Goal: Transaction & Acquisition: Purchase product/service

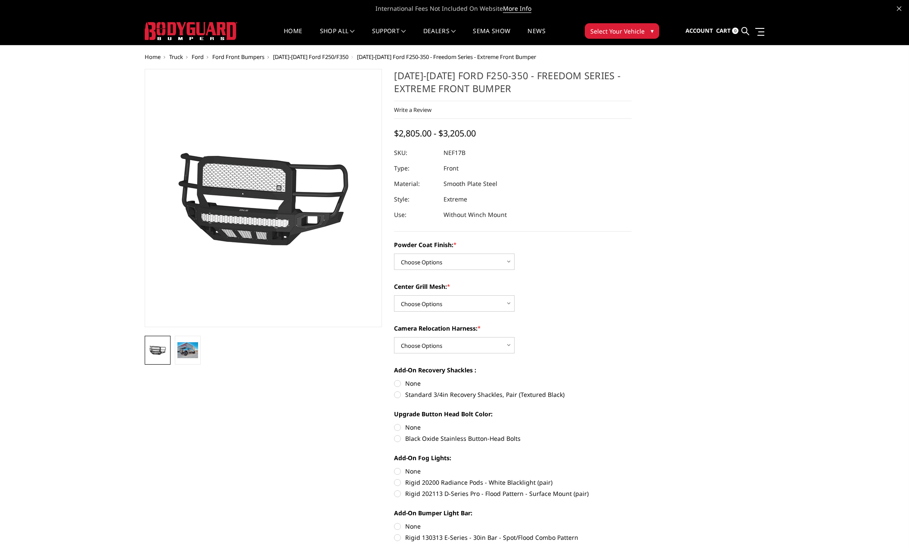
click at [237, 56] on span "Ford Front Bumpers" at bounding box center [238, 57] width 52 height 8
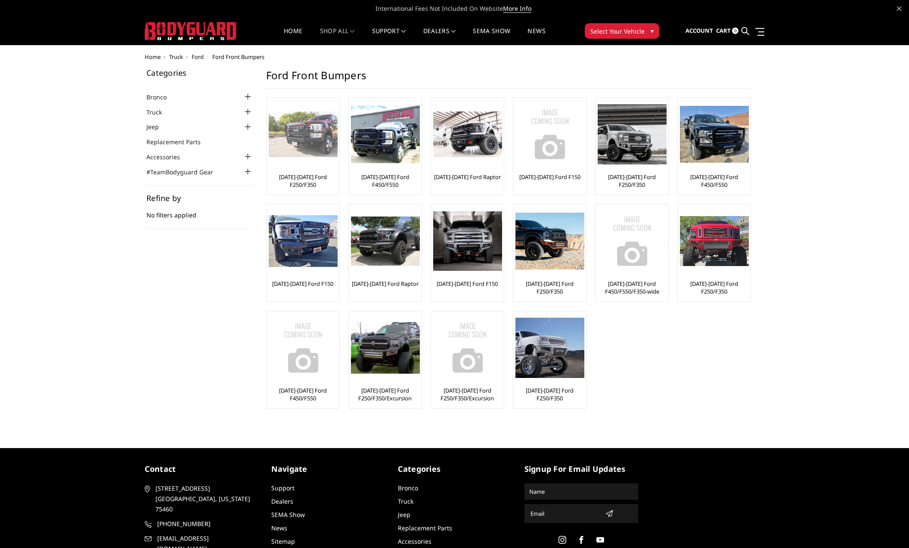
click at [295, 149] on img at bounding box center [303, 134] width 69 height 46
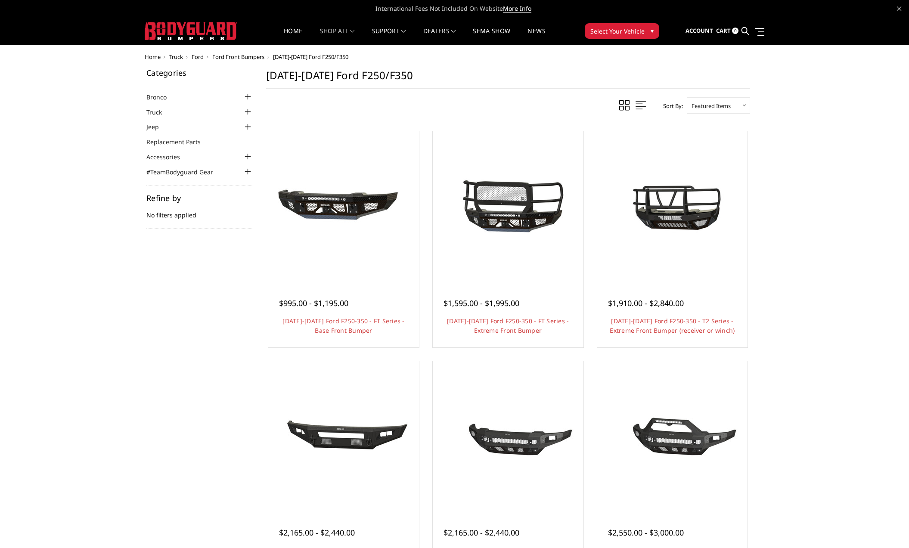
click at [245, 155] on div at bounding box center [248, 156] width 10 height 10
click at [179, 182] on link "Warn Winches" at bounding box center [202, 181] width 102 height 9
click at [819, 341] on div "Home Truck [PERSON_NAME] Front Bumpers [DATE]-[DATE] Ford F250/F350 Categories …" at bounding box center [454, 558] width 909 height 1009
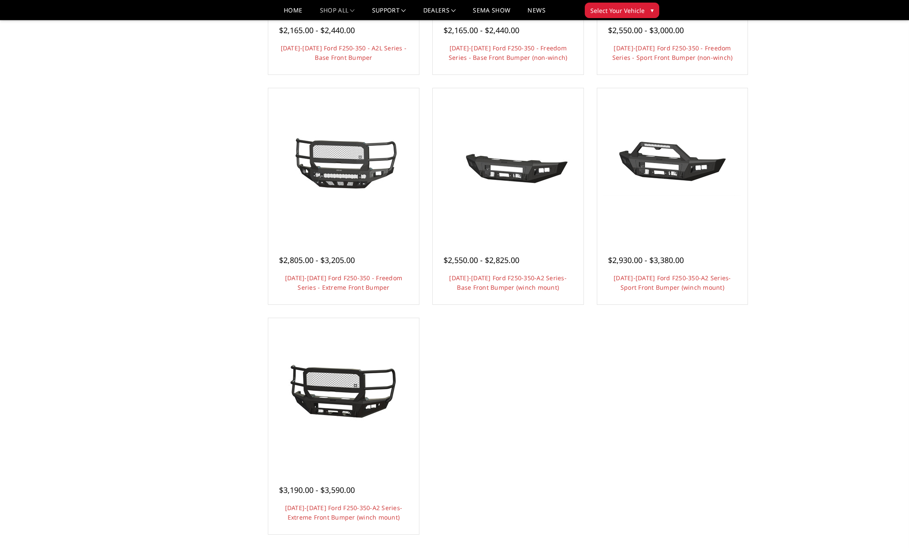
scroll to position [484, 0]
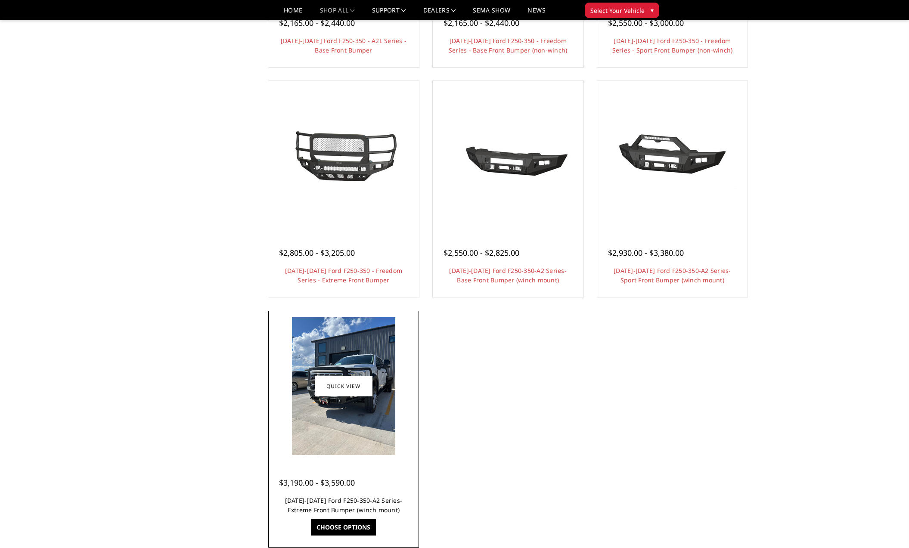
click at [362, 506] on link "[DATE]-[DATE] Ford F250-350-A2 Series-Extreme Front Bumper (winch mount)" at bounding box center [343, 505] width 117 height 18
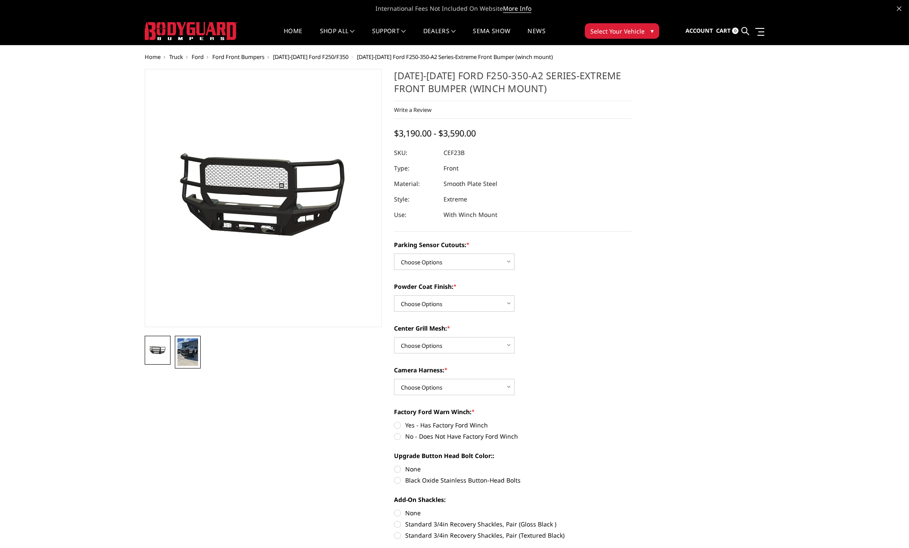
click at [189, 348] on img at bounding box center [187, 352] width 21 height 28
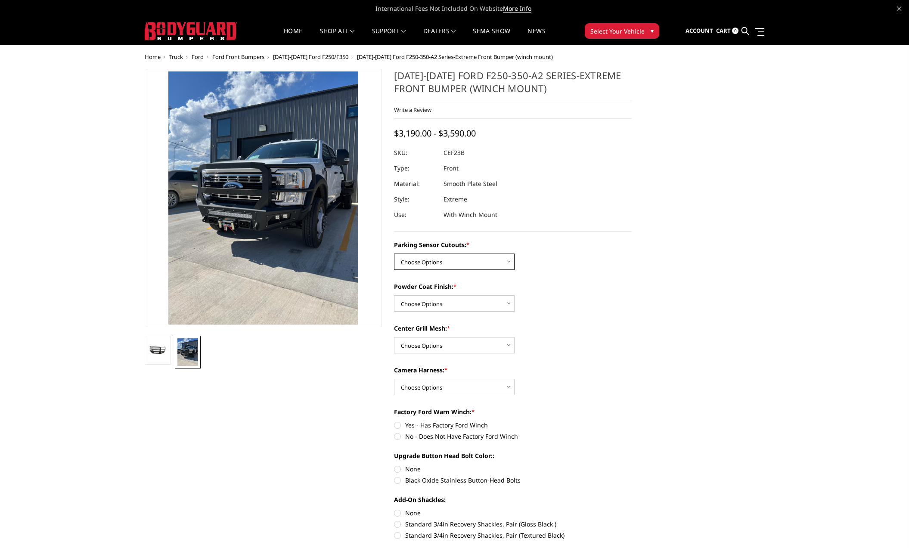
click at [451, 264] on select "Choose Options No-Without Parking Sensor Cutouts Yes-With Parking Sensor Cutouts" at bounding box center [454, 261] width 121 height 16
select select "2421"
click at [462, 306] on select "Choose Options Bare Metal Textured Black Powder Coat" at bounding box center [454, 303] width 121 height 16
select select "2423"
click at [441, 346] on select "Choose Options With Center Grill Mesh Without Center Grill Mesh" at bounding box center [454, 345] width 121 height 16
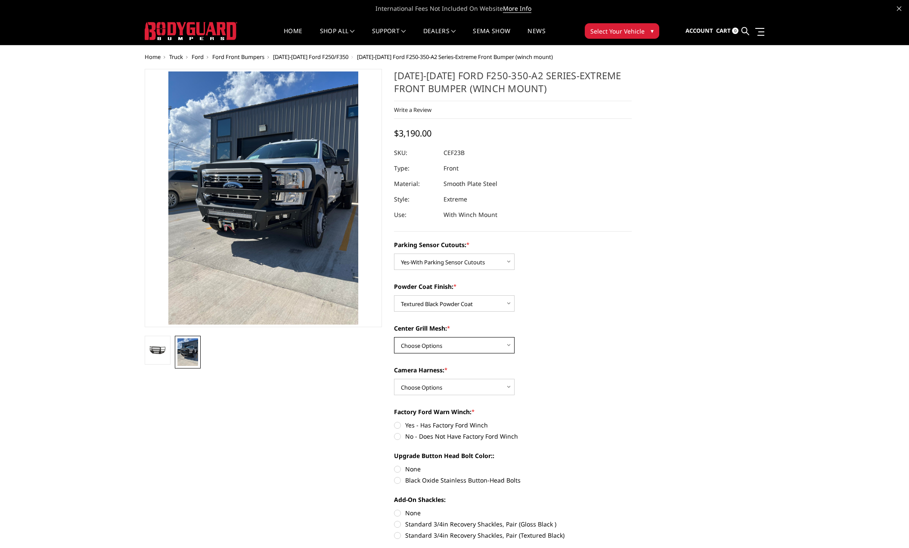
select select "2425"
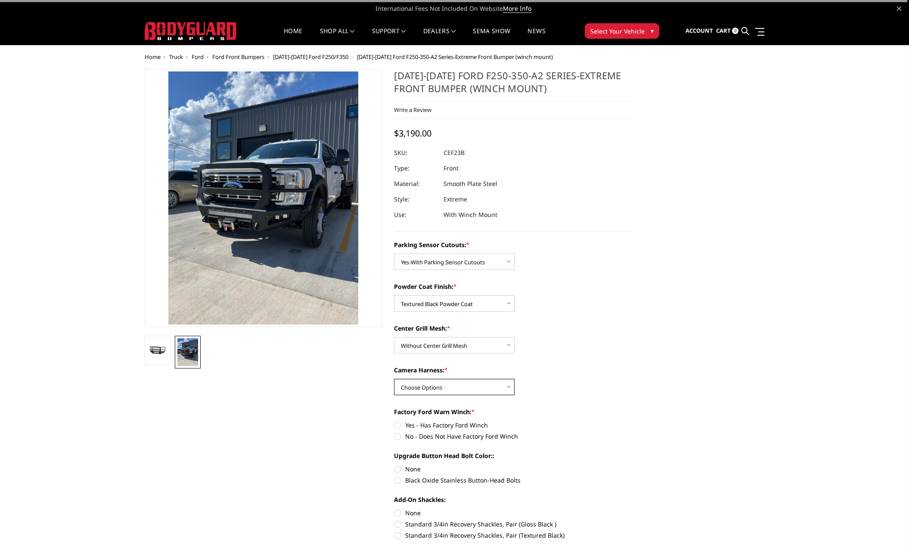
click at [452, 383] on select "Choose Options WITH Camera Harness WITHOUT Camera Harness" at bounding box center [454, 387] width 121 height 16
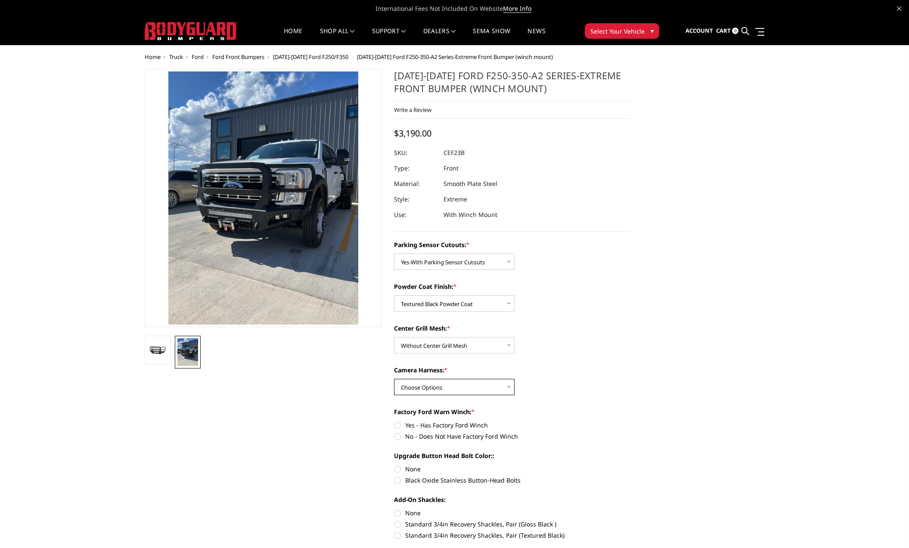
select select "2426"
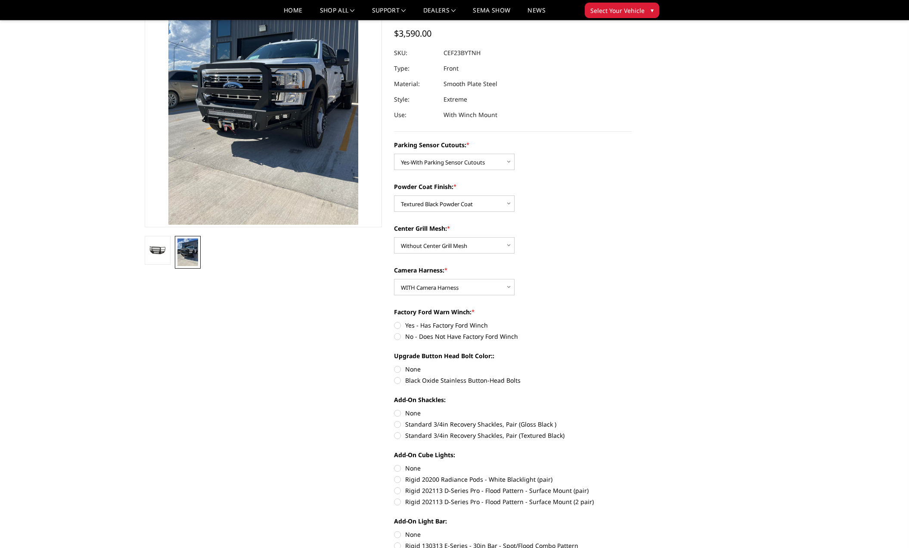
scroll to position [75, 0]
click at [396, 334] on label "No - Does Not Have Factory Ford Winch" at bounding box center [513, 335] width 238 height 9
click at [631, 320] on input "No - Does Not Have Factory Ford Winch" at bounding box center [631, 320] width 0 height 0
radio input "true"
click at [398, 377] on label "Black Oxide Stainless Button-Head Bolts" at bounding box center [513, 379] width 238 height 9
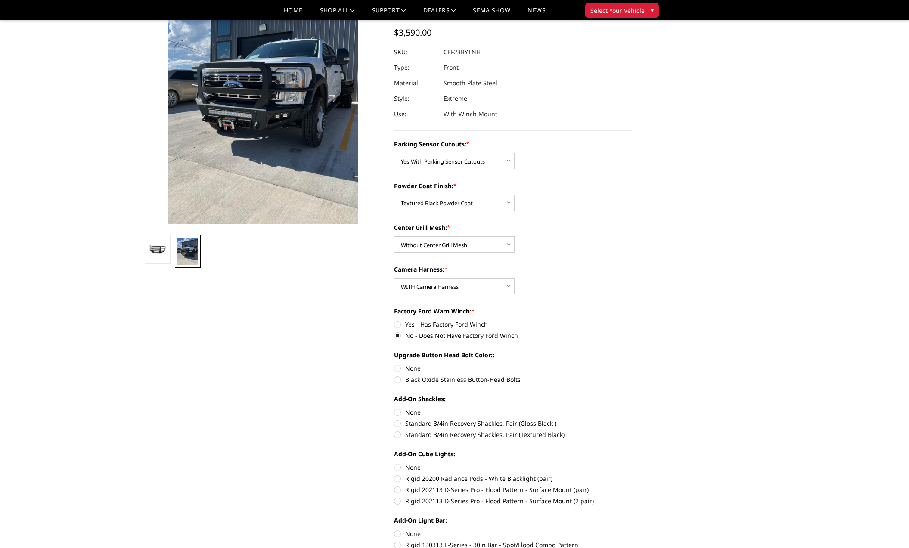
click at [631, 364] on input "Black Oxide Stainless Button-Head Bolts" at bounding box center [631, 364] width 0 height 0
radio input "true"
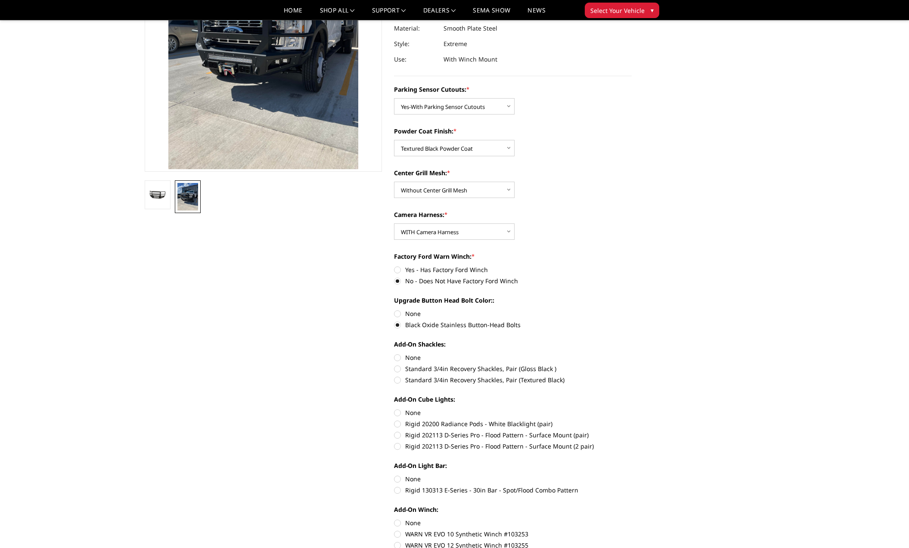
scroll to position [131, 0]
click at [395, 380] on label "Standard 3/4in Recovery Shackles, Pair (Textured Black)" at bounding box center [513, 378] width 238 height 9
click at [631, 364] on input "Standard 3/4in Recovery Shackles, Pair (Textured Black)" at bounding box center [631, 363] width 0 height 0
radio input "true"
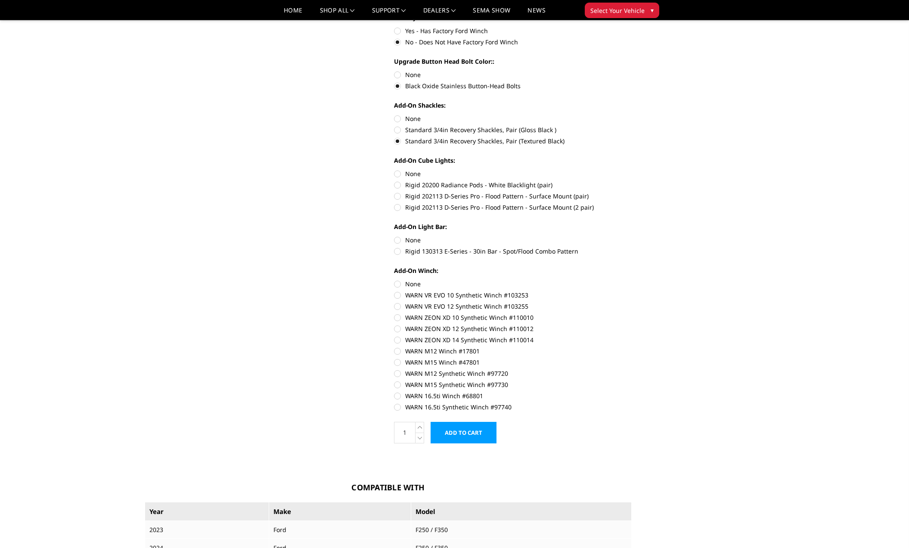
scroll to position [335, 0]
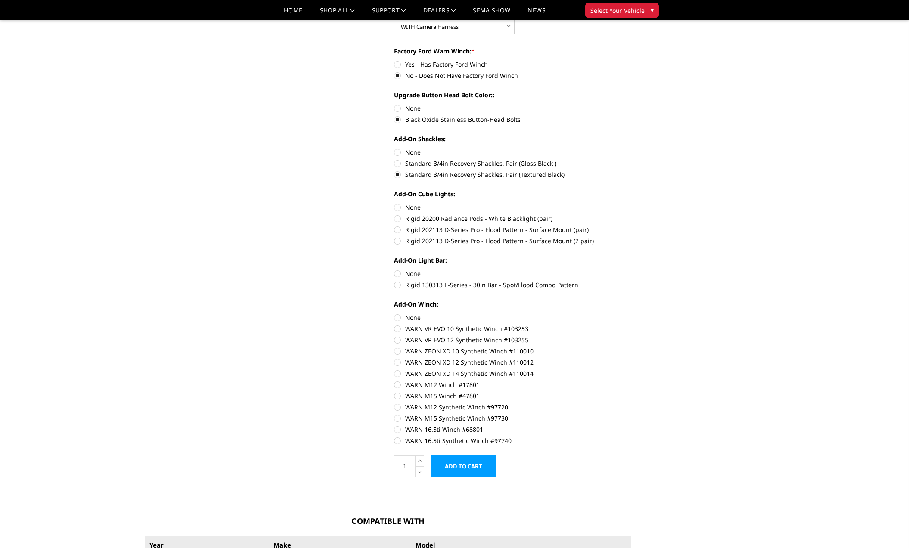
click at [287, 391] on div "2023-2025 Ford F250-350-A2 Series-Extreme Front Bumper (winch mount) Write a Re…" at bounding box center [388, 335] width 499 height 1254
drag, startPoint x: 406, startPoint y: 363, endPoint x: 467, endPoint y: 370, distance: 61.5
click at [467, 370] on div "Add-On Winch: None WARN VR EVO 10 Synthetic Winch #103253 WARN VR EVO 12 Synthe…" at bounding box center [513, 372] width 238 height 144
drag, startPoint x: 446, startPoint y: 362, endPoint x: 414, endPoint y: 363, distance: 32.3
click at [414, 363] on label "WARN ZEON XD 12 Synthetic Winch #110012" at bounding box center [513, 362] width 238 height 9
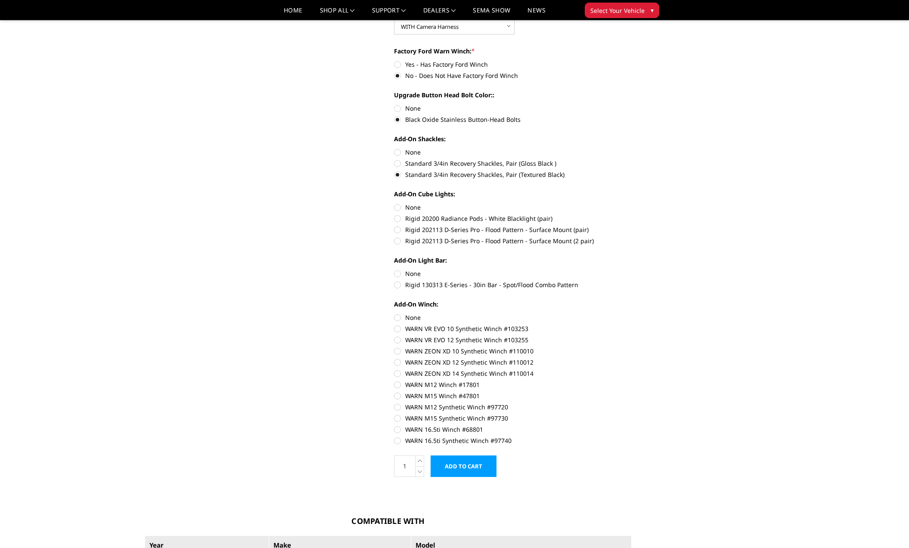
click at [631, 347] on input "WARN ZEON XD 12 Synthetic Winch #110012" at bounding box center [631, 346] width 0 height 0
radio input "true"
click at [396, 439] on label "WARN 16.5ti Synthetic Winch #97740" at bounding box center [513, 440] width 238 height 9
click at [631, 425] on input "WARN 16.5ti Synthetic Winch #97740" at bounding box center [631, 425] width 0 height 0
radio input "true"
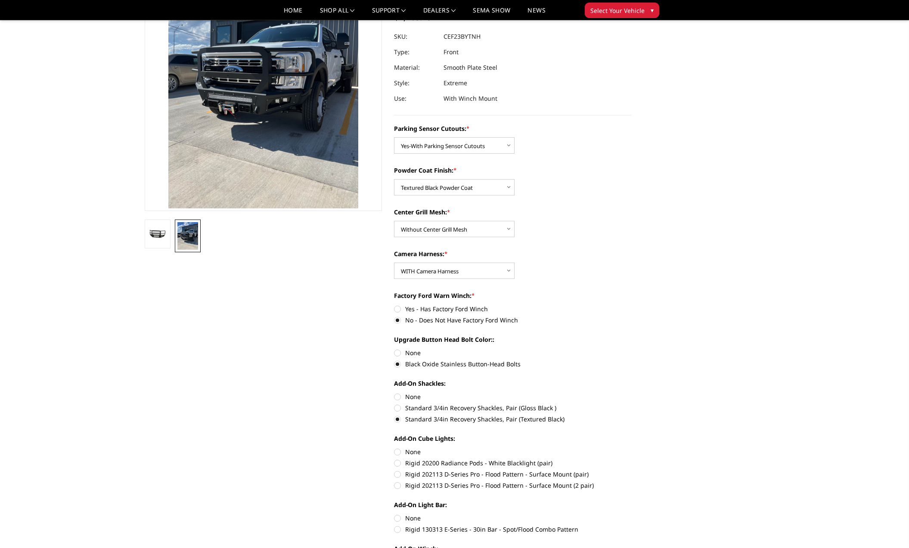
scroll to position [0, 0]
